Goal: Ask a question: Seek information or help from site administrators or community

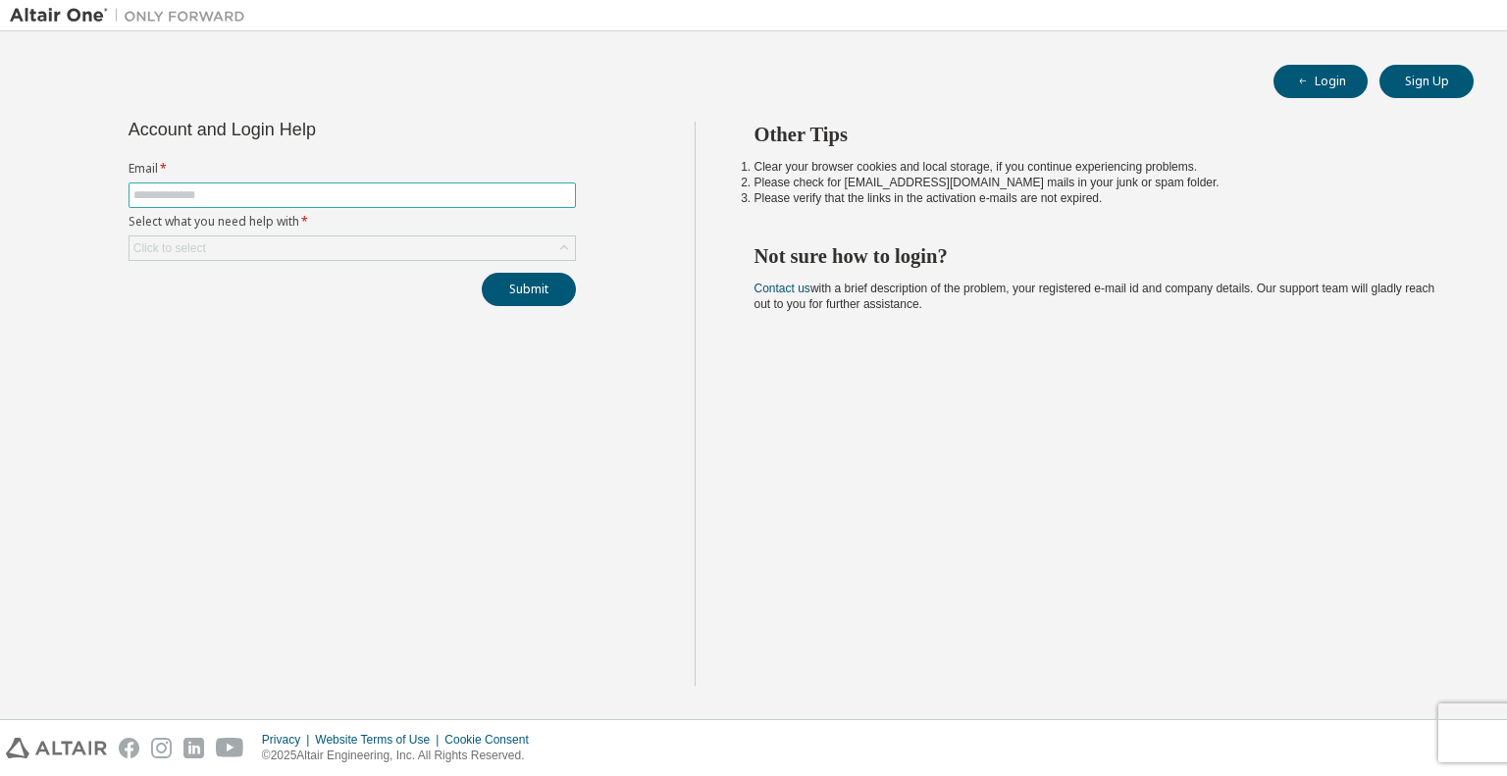
click at [178, 193] on input "text" at bounding box center [352, 195] width 438 height 16
type input "**********"
click at [266, 238] on div "Click to select" at bounding box center [351, 248] width 445 height 24
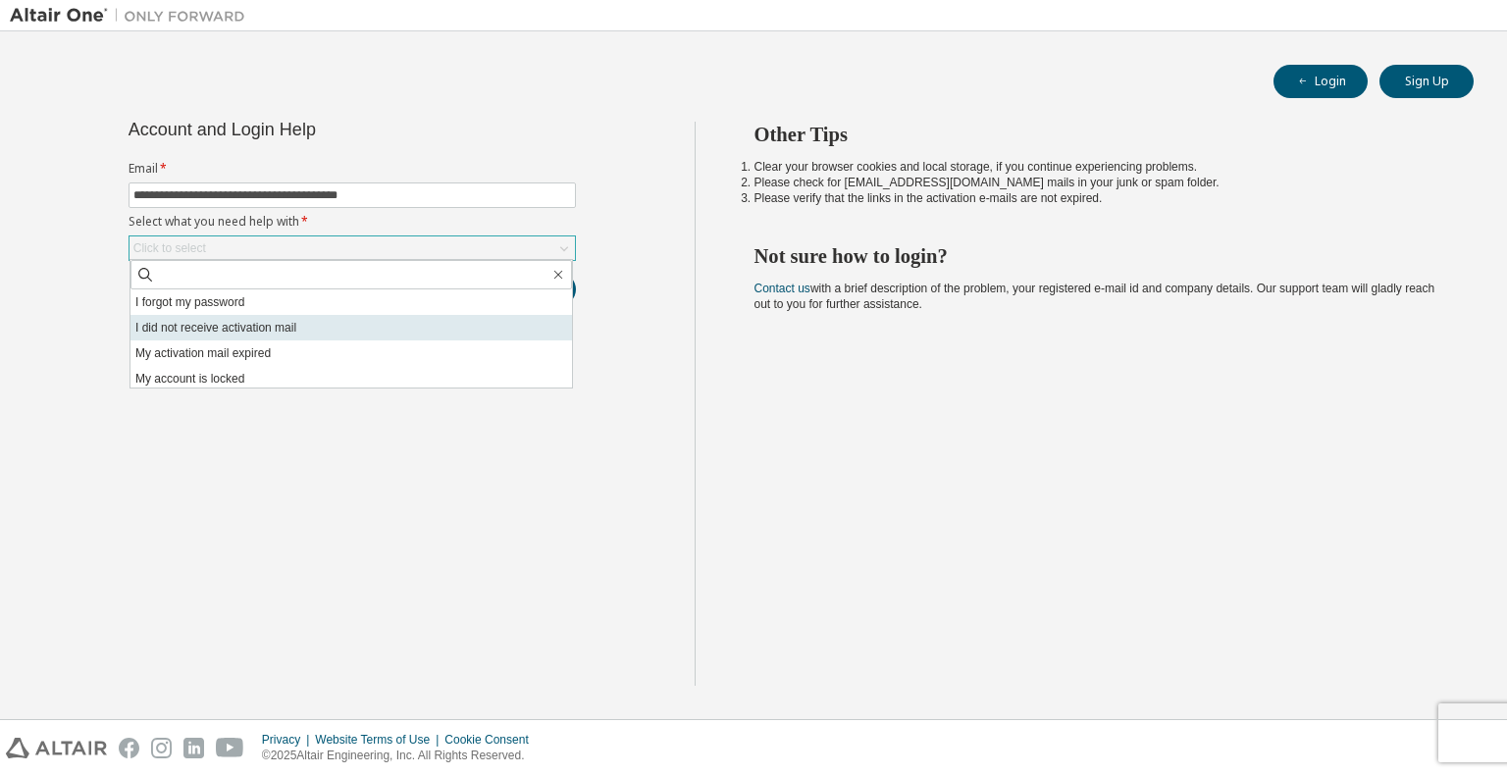
scroll to position [55, 0]
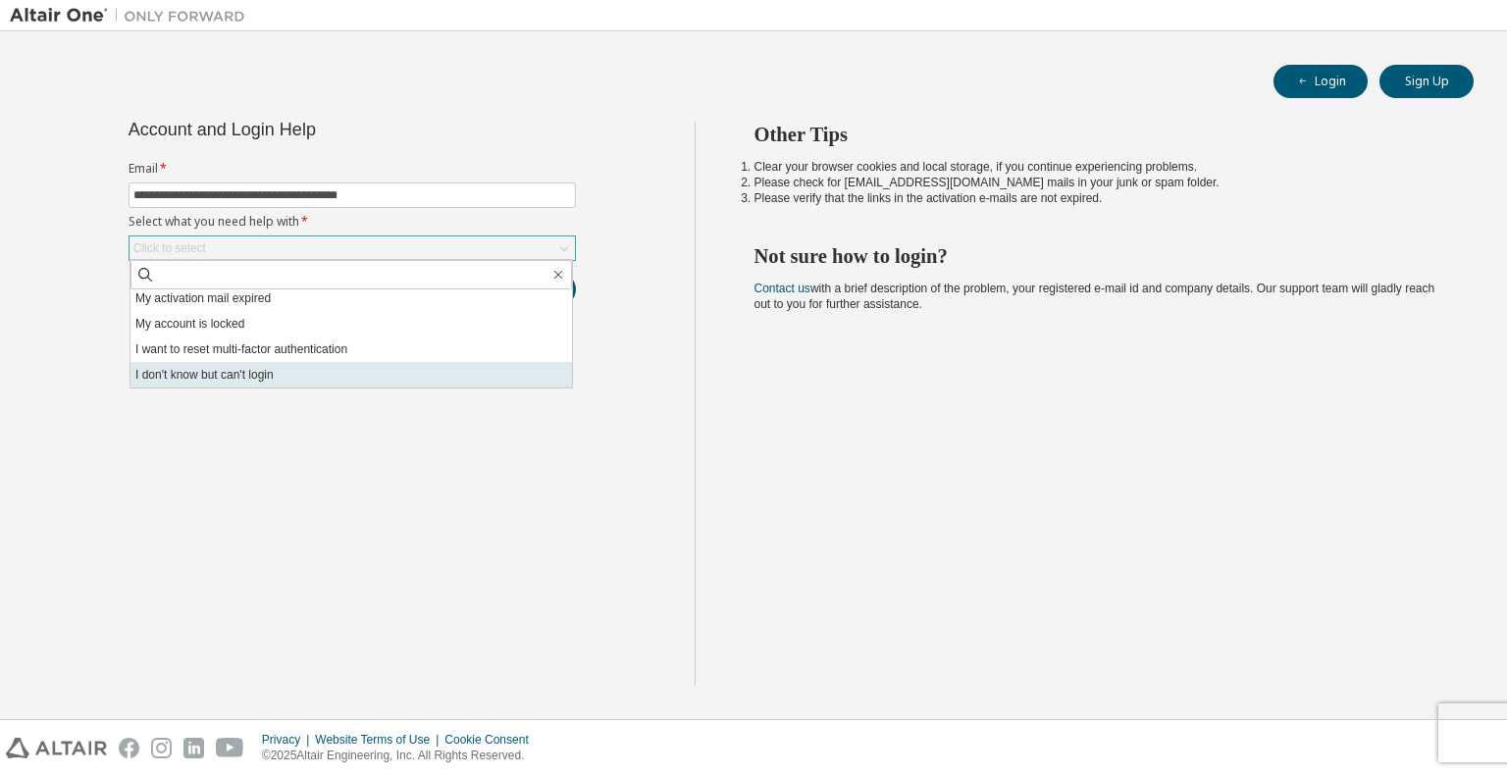
click at [286, 376] on li "I don't know but can't login" at bounding box center [350, 375] width 441 height 26
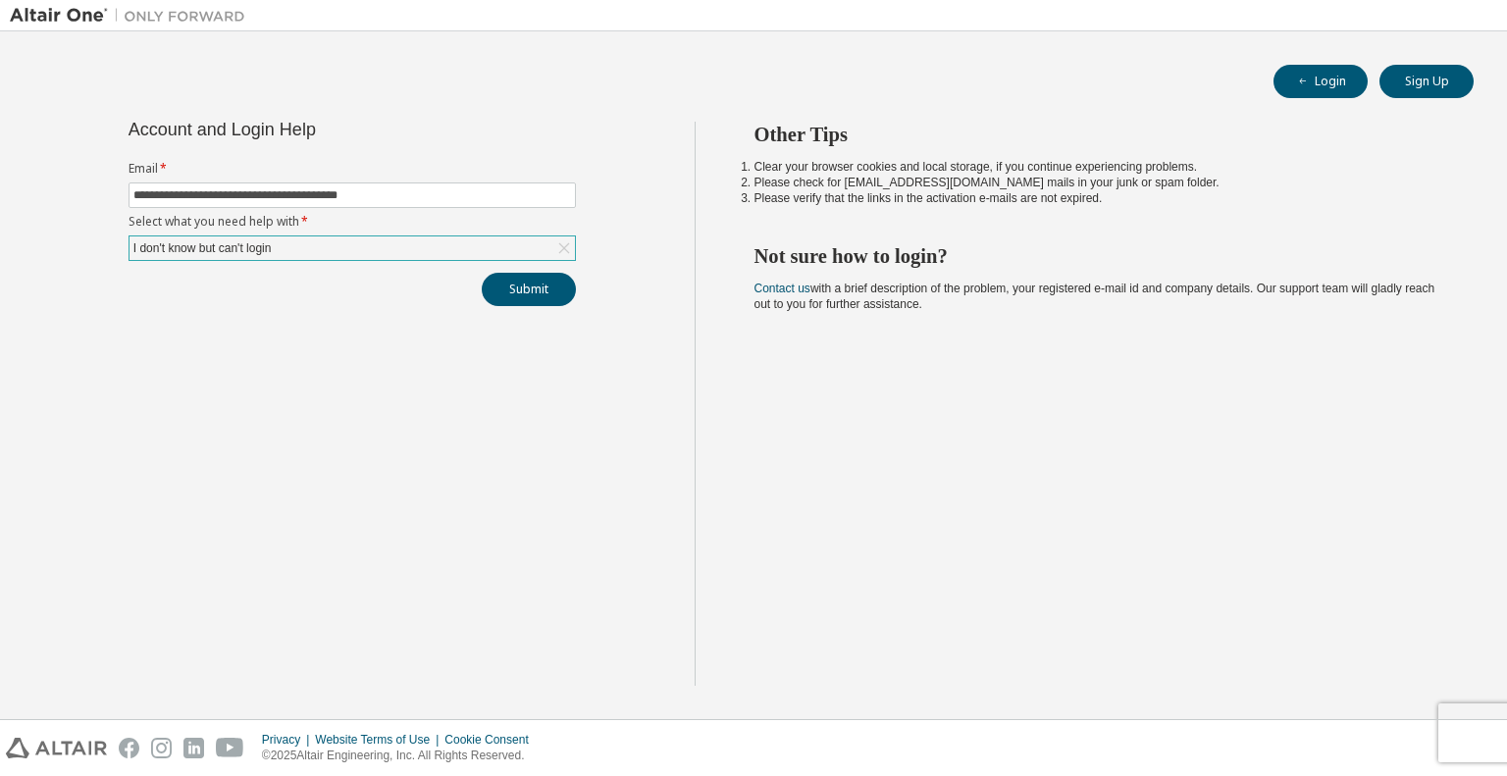
click at [289, 246] on div "I don't know but can't login" at bounding box center [351, 248] width 445 height 24
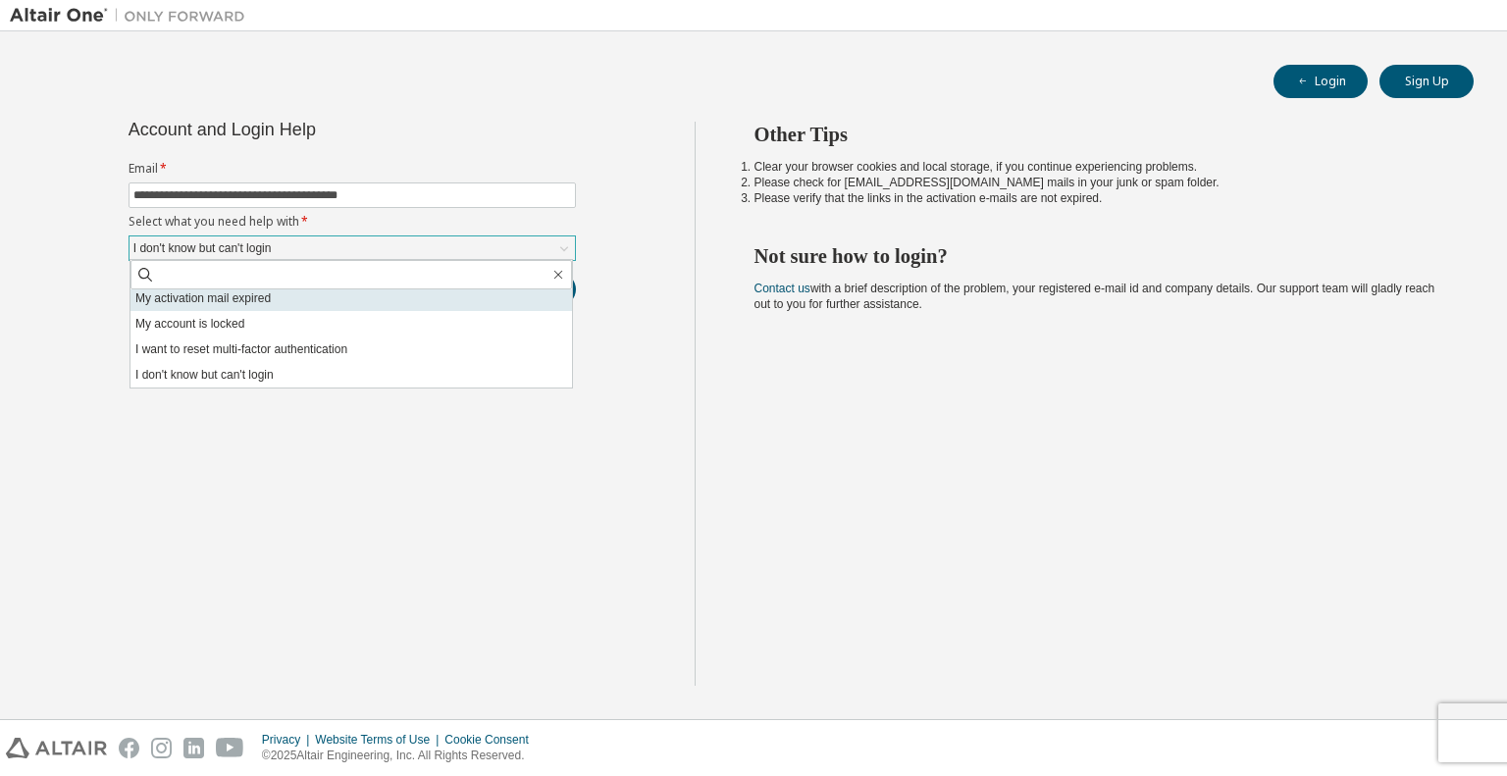
click at [283, 300] on li "My activation mail expired" at bounding box center [350, 298] width 441 height 26
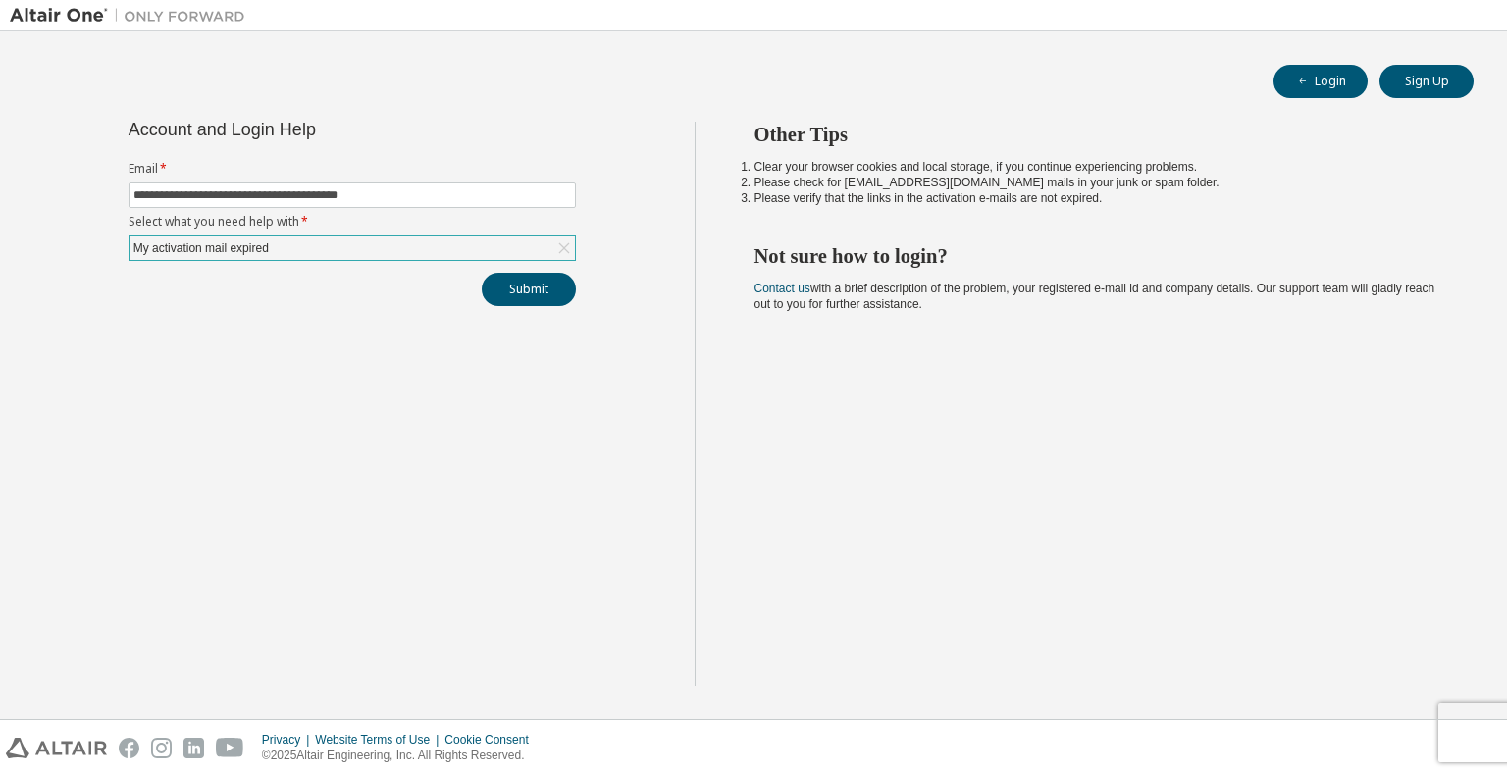
click at [314, 255] on div "My activation mail expired" at bounding box center [351, 248] width 445 height 24
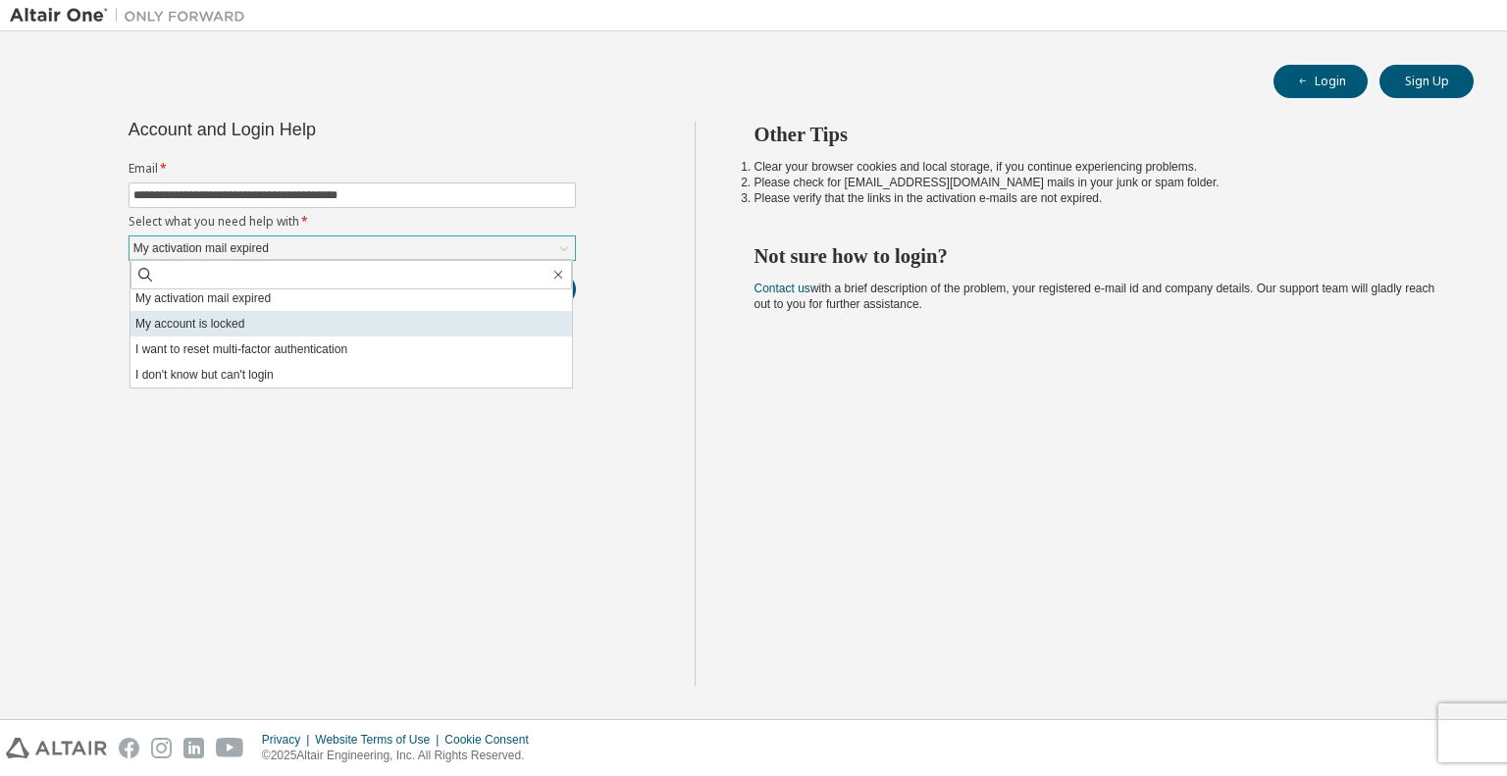
click at [235, 325] on li "My account is locked" at bounding box center [350, 324] width 441 height 26
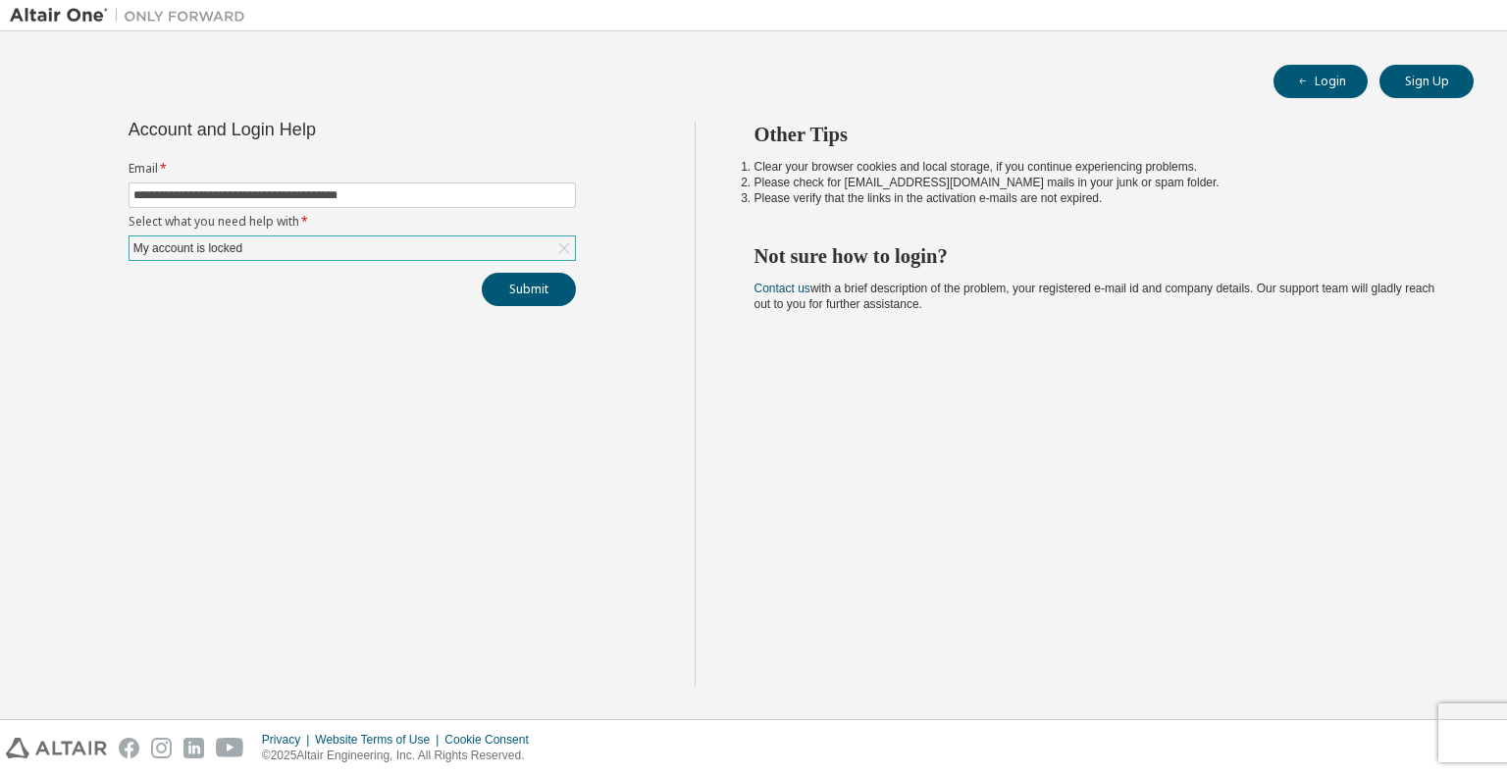
click at [258, 253] on div "My account is locked" at bounding box center [351, 248] width 445 height 24
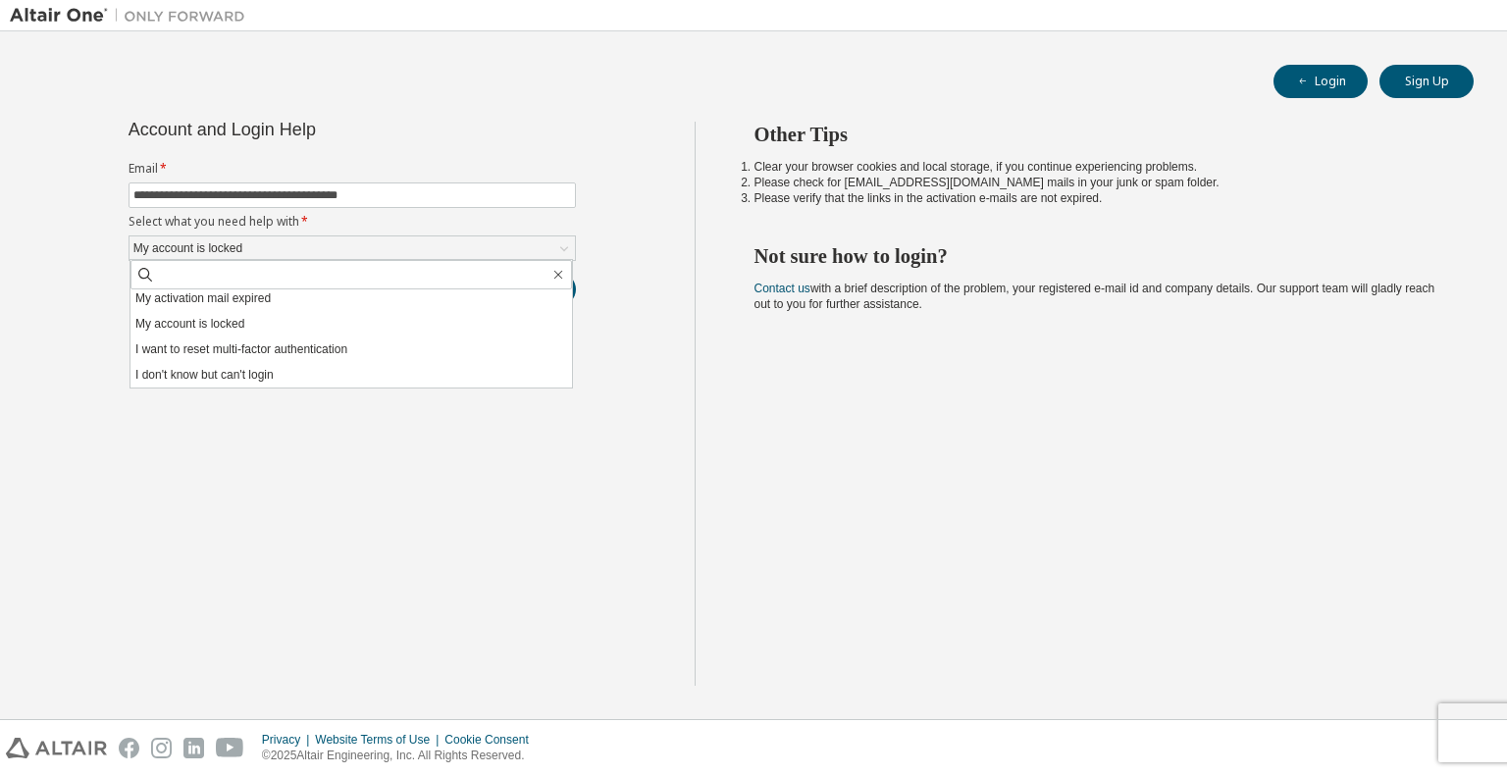
click at [227, 373] on li "I don't know but can't login" at bounding box center [350, 375] width 441 height 26
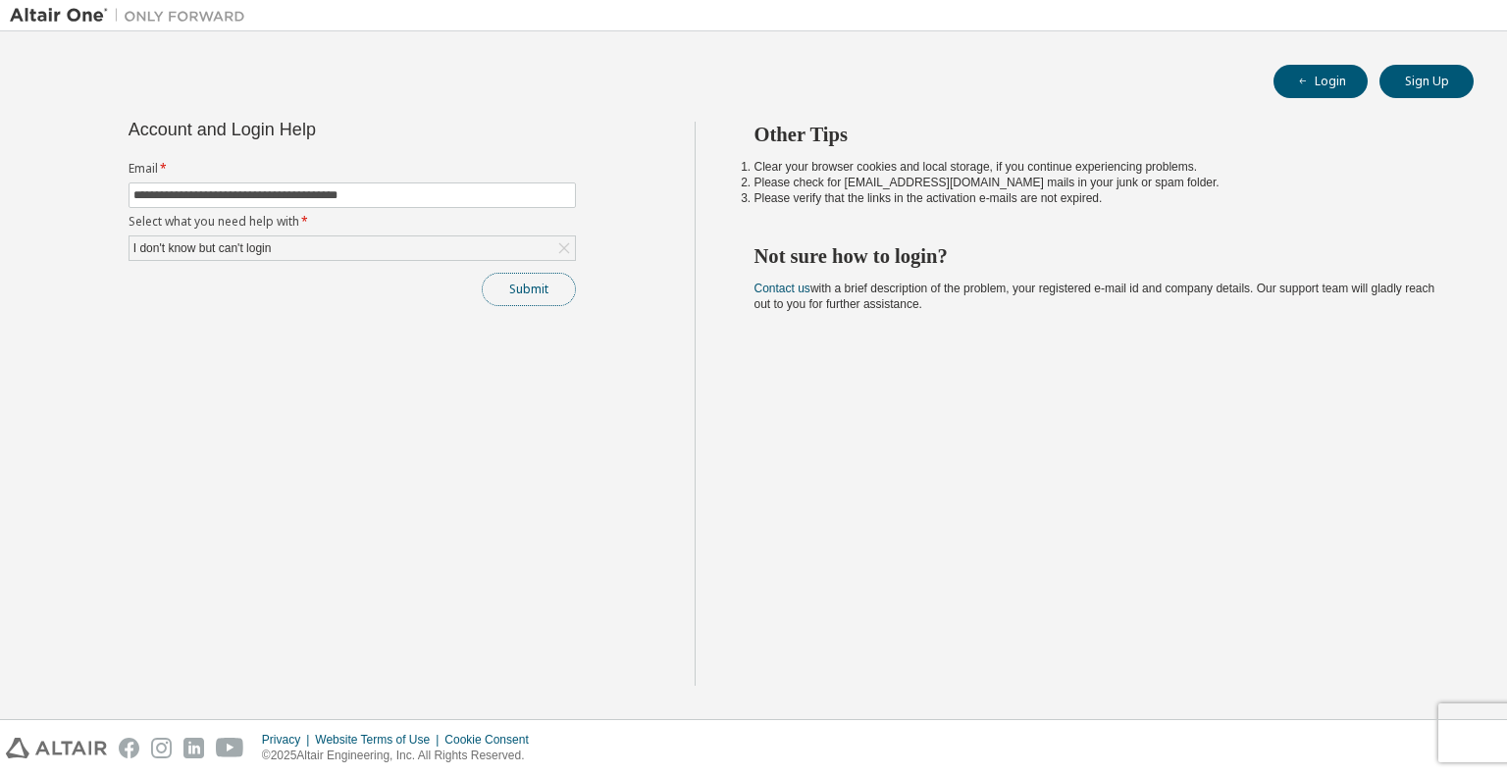
click at [520, 289] on button "Submit" at bounding box center [529, 289] width 94 height 33
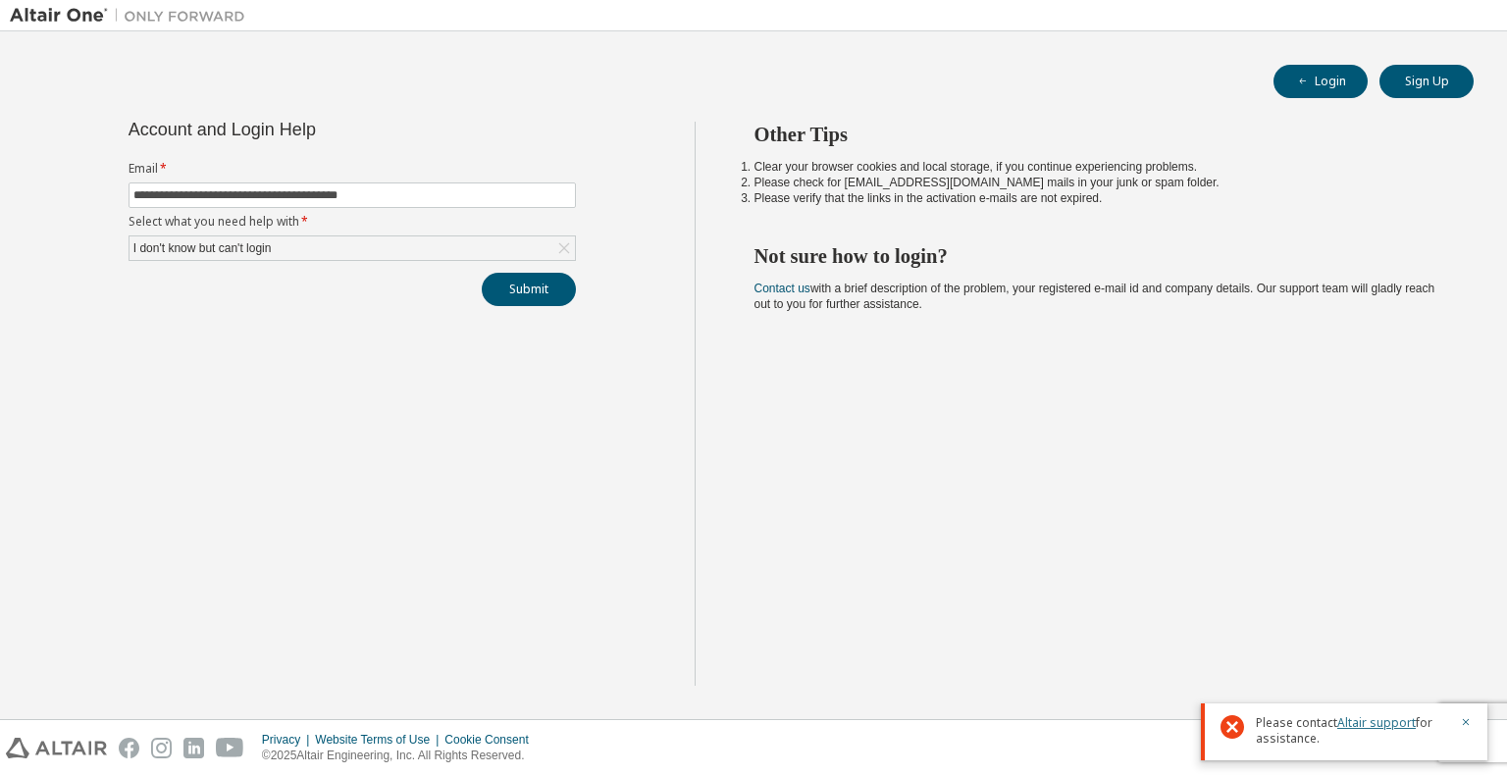
click at [1345, 725] on link "Altair support" at bounding box center [1376, 722] width 78 height 17
click at [484, 306] on div "**********" at bounding box center [352, 404] width 685 height 564
click at [1270, 741] on span "Please contact Altair support for assistance." at bounding box center [1352, 730] width 192 height 31
drag, startPoint x: 1366, startPoint y: 712, endPoint x: 1371, endPoint y: 722, distance: 11.4
click at [1366, 713] on div "Please contact Altair support for assistance." at bounding box center [1344, 731] width 286 height 57
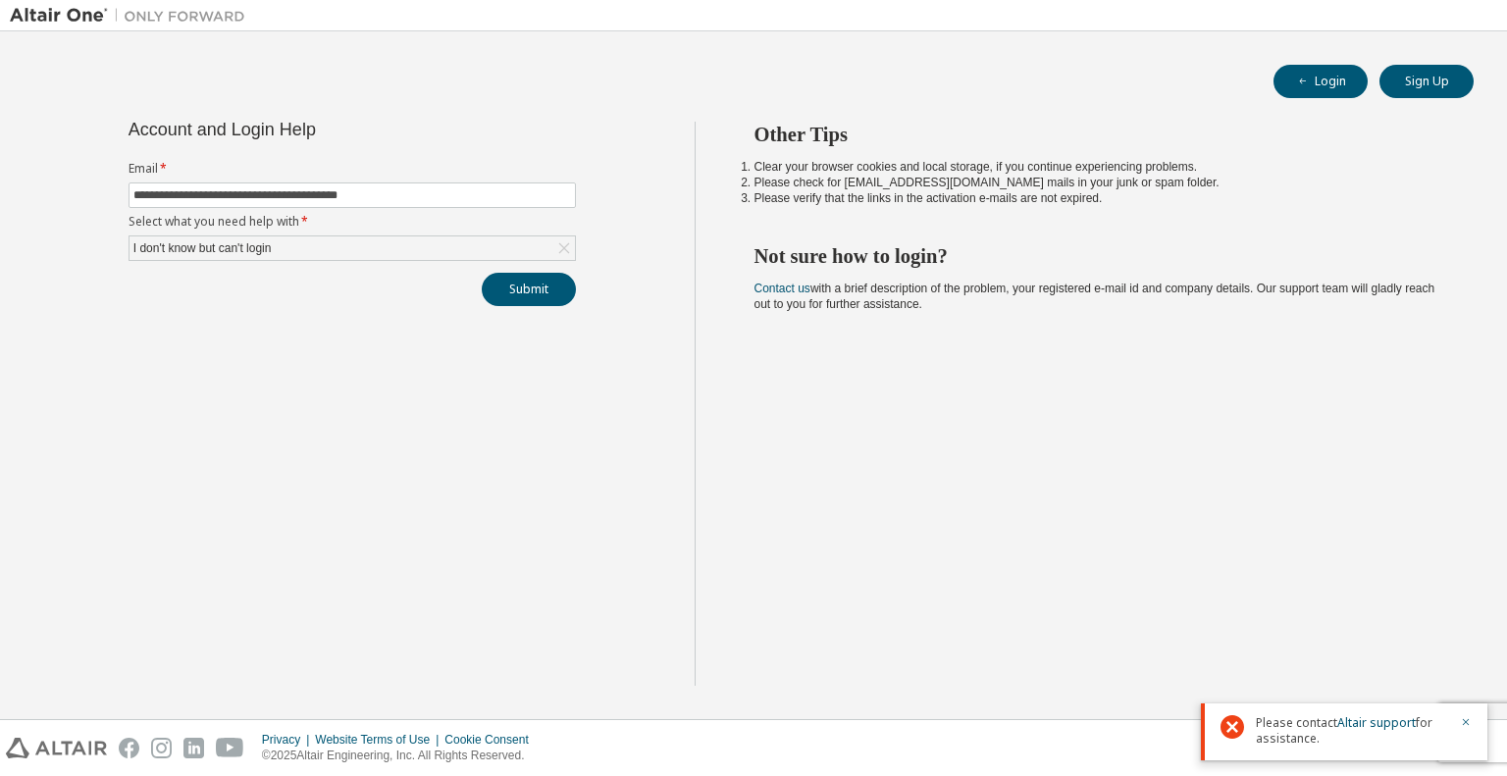
click at [512, 305] on div "**********" at bounding box center [352, 404] width 685 height 564
click at [518, 297] on button "Submit" at bounding box center [529, 289] width 94 height 33
click at [518, 297] on div "Submit" at bounding box center [352, 289] width 447 height 33
